Goal: Task Accomplishment & Management: Use online tool/utility

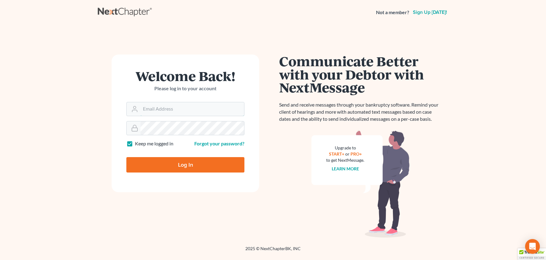
type input "teresa@mcbridelaw.net"
click at [185, 164] on input "Log In" at bounding box center [185, 164] width 118 height 15
type input "Thinking..."
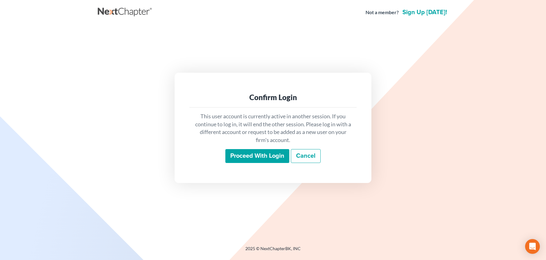
click at [242, 153] on input "Proceed with login" at bounding box center [257, 156] width 64 height 14
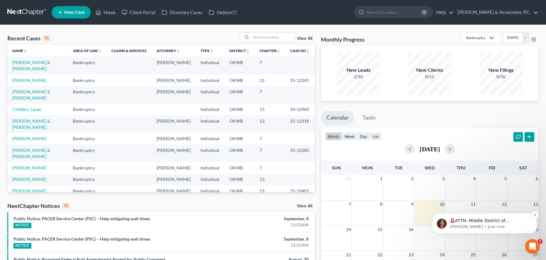
click at [498, 220] on p "🚨ATTN: Middle District of [US_STATE] The court has added a new Credit Counselin…" at bounding box center [489, 220] width 79 height 6
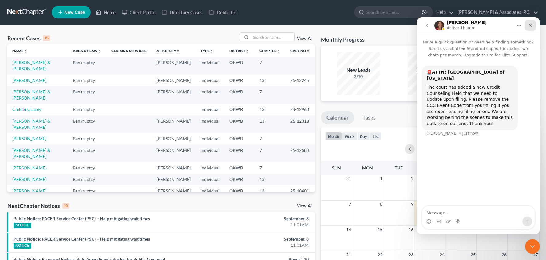
click at [531, 26] on icon "Close" at bounding box center [530, 25] width 5 height 5
